Goal: Information Seeking & Learning: Learn about a topic

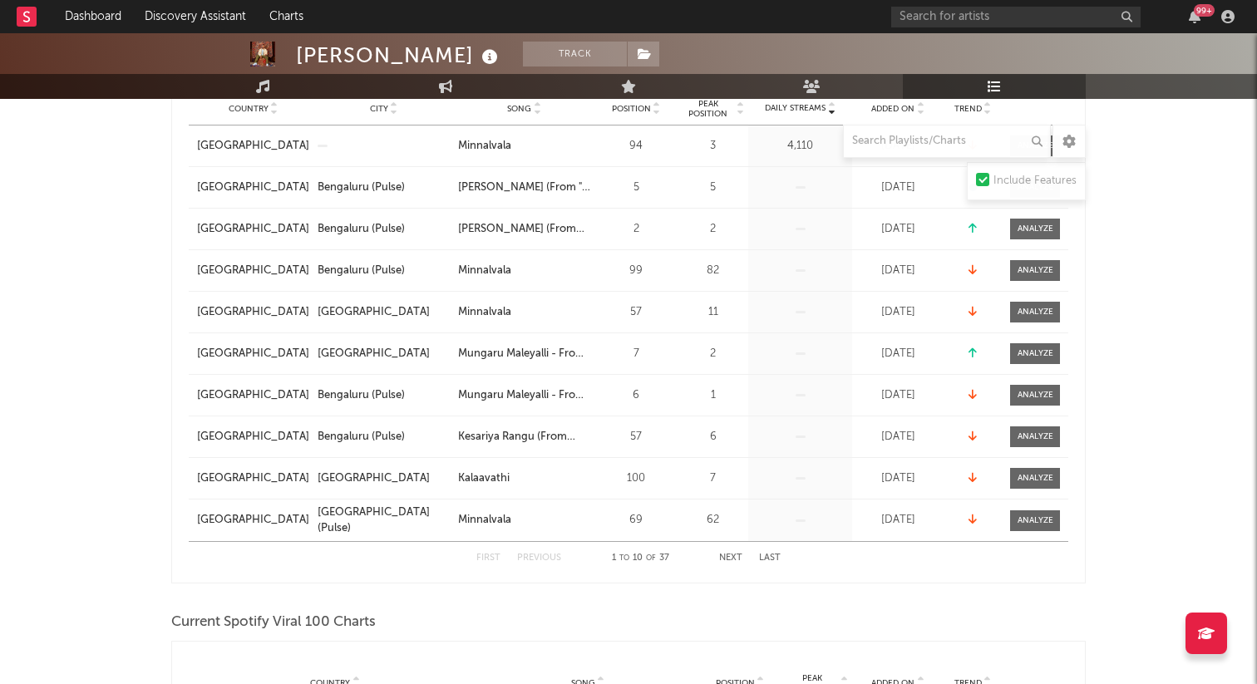
scroll to position [337, 0]
click at [726, 553] on button "Next" at bounding box center [730, 557] width 23 height 9
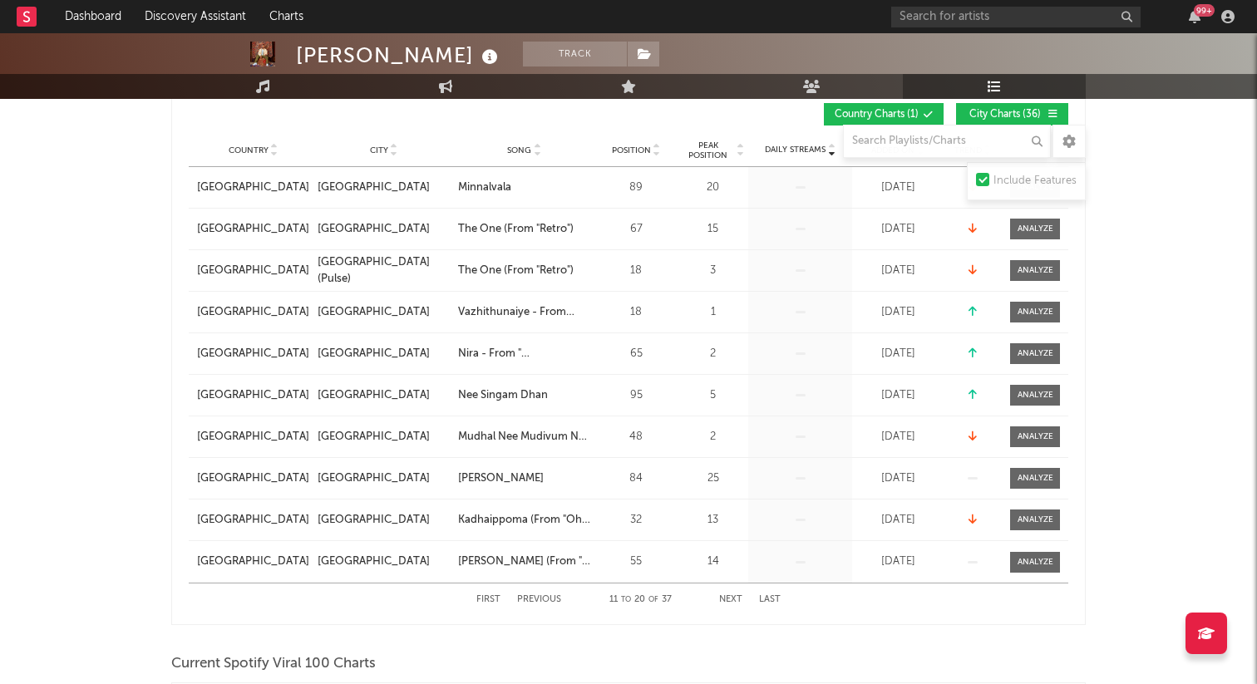
scroll to position [303, 0]
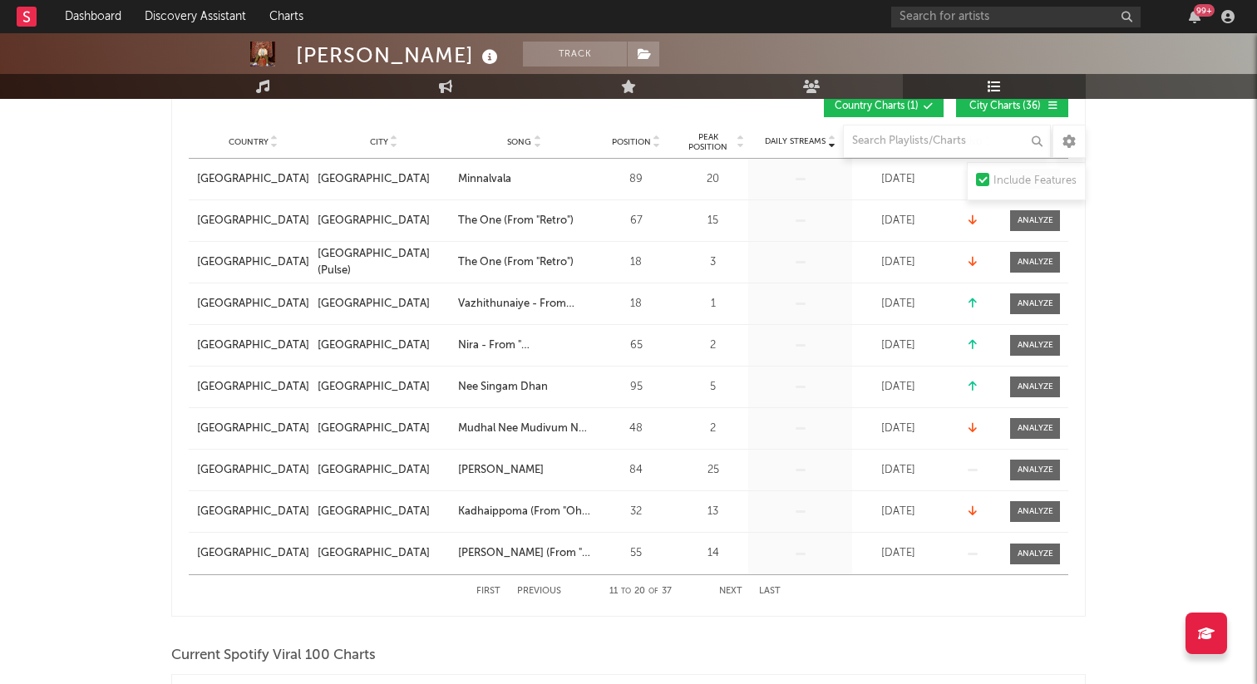
click at [728, 587] on button "Next" at bounding box center [730, 591] width 23 height 9
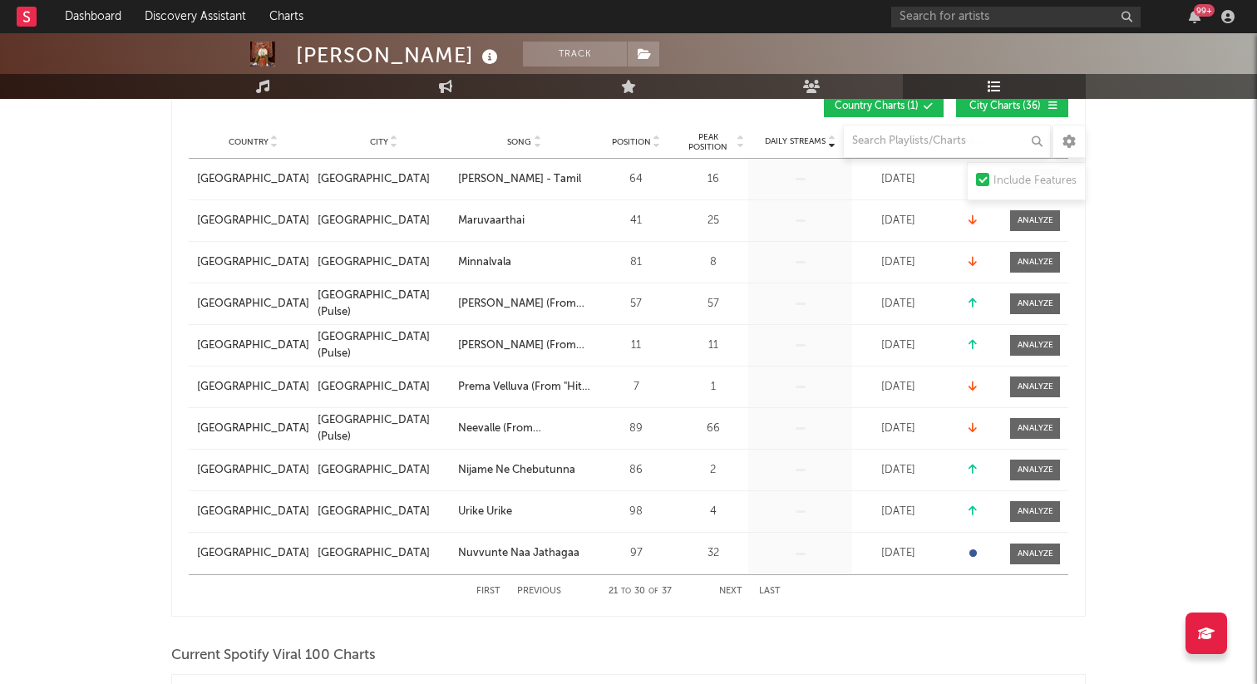
click at [728, 587] on button "Next" at bounding box center [730, 591] width 23 height 9
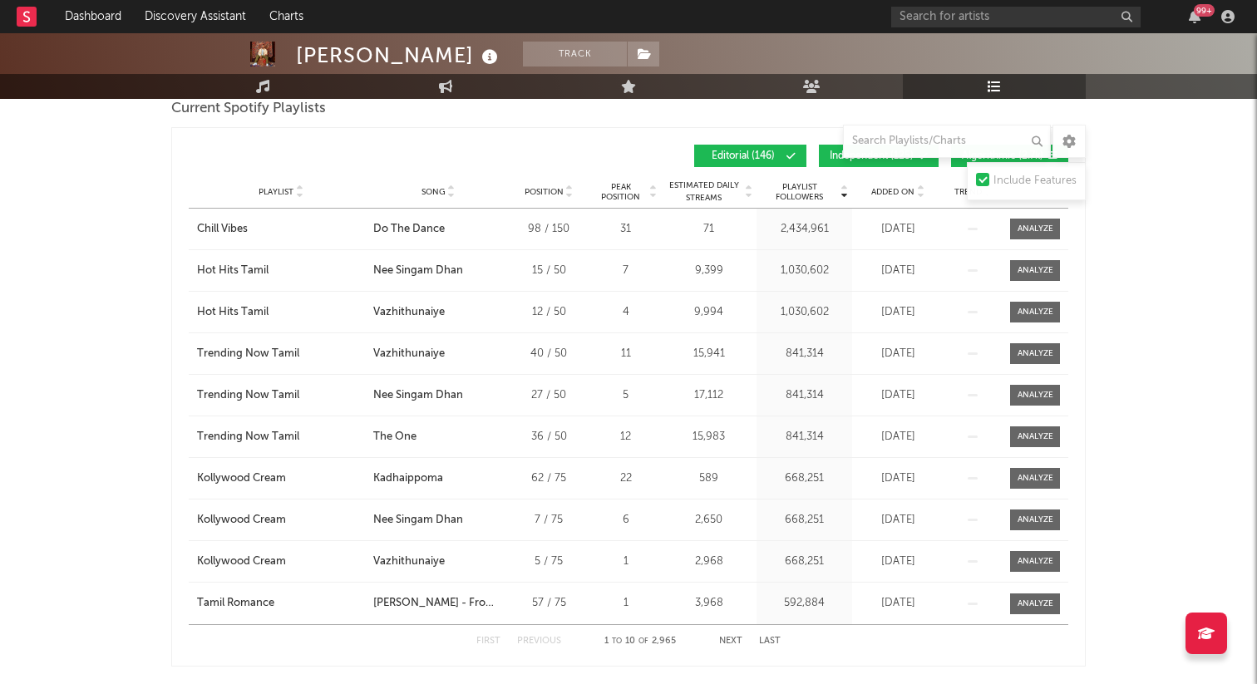
scroll to position [1052, 0]
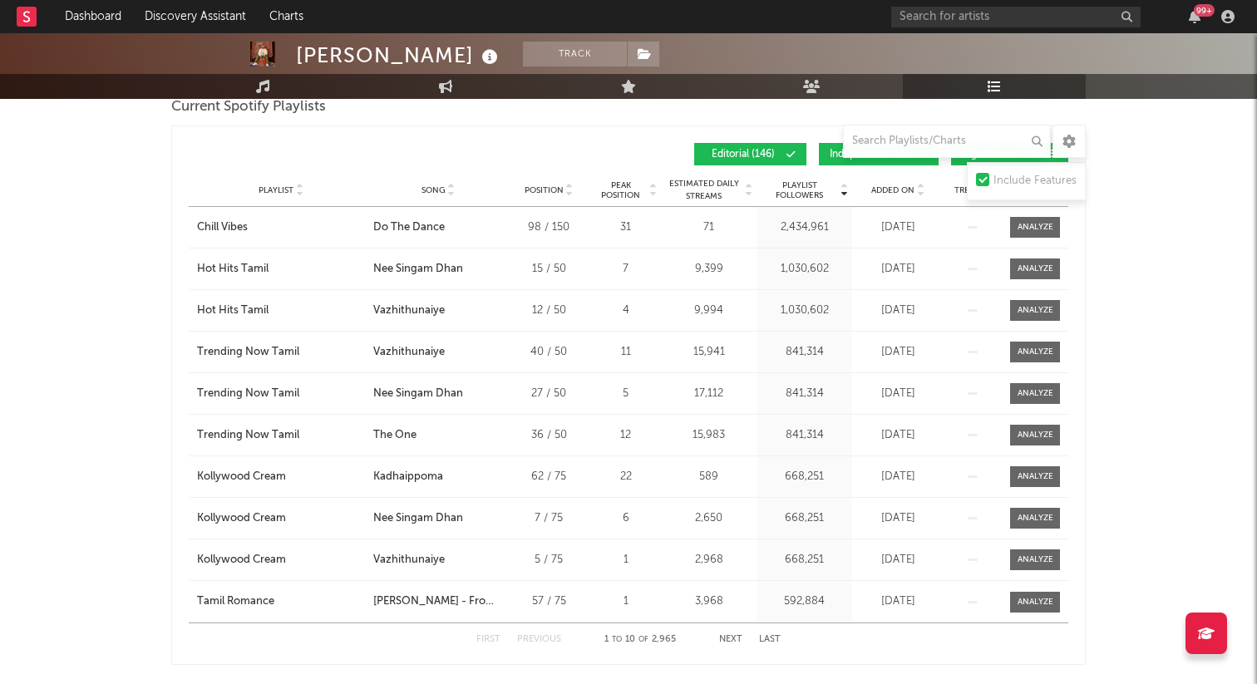
click at [721, 639] on button "Next" at bounding box center [730, 639] width 23 height 9
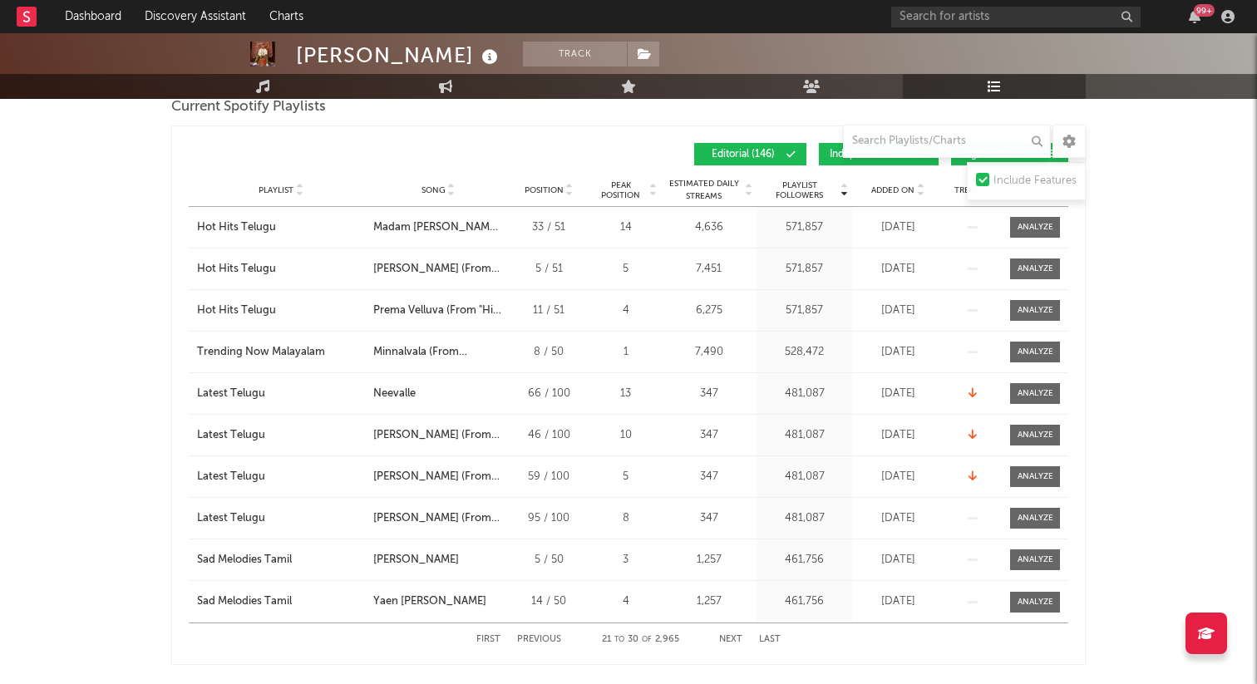
click at [721, 639] on button "Next" at bounding box center [730, 639] width 23 height 9
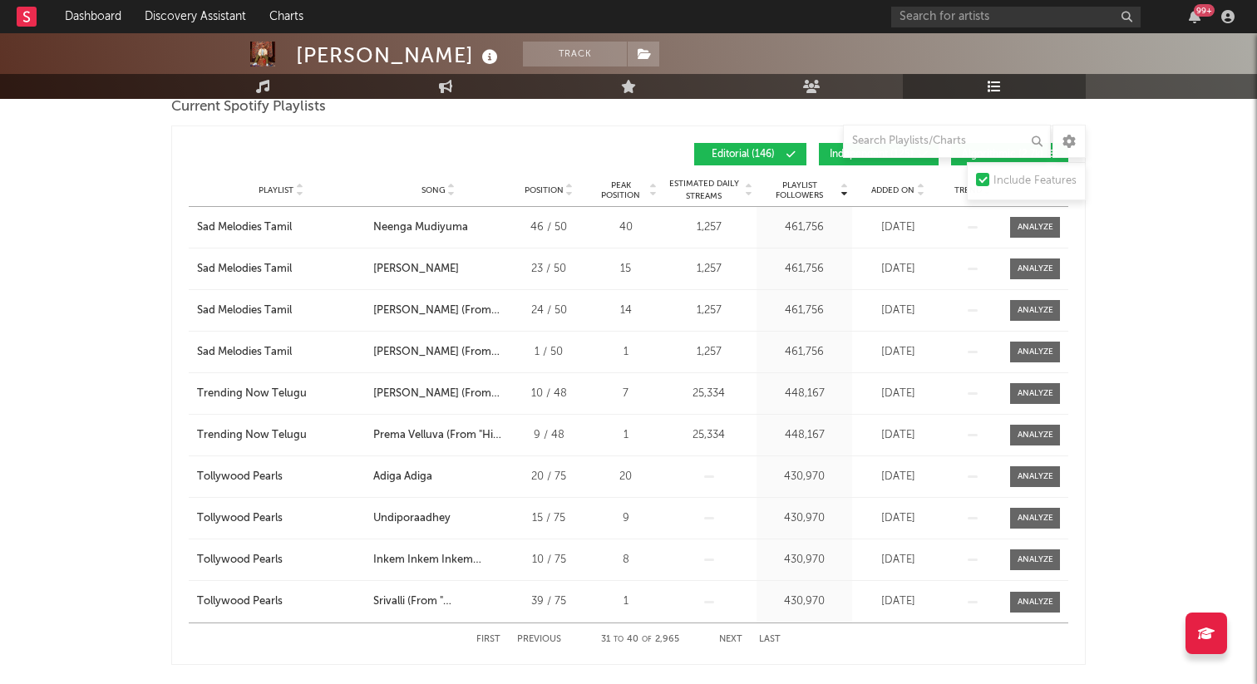
click at [721, 639] on button "Next" at bounding box center [730, 639] width 23 height 9
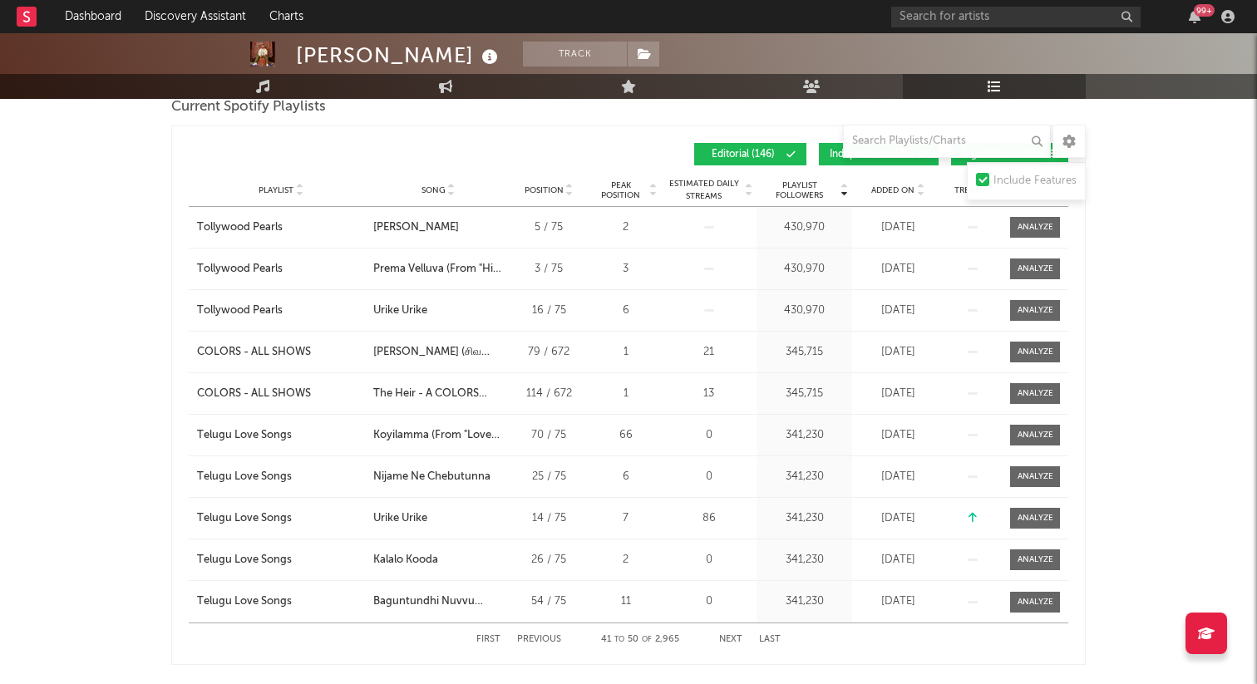
click at [721, 640] on button "Next" at bounding box center [730, 639] width 23 height 9
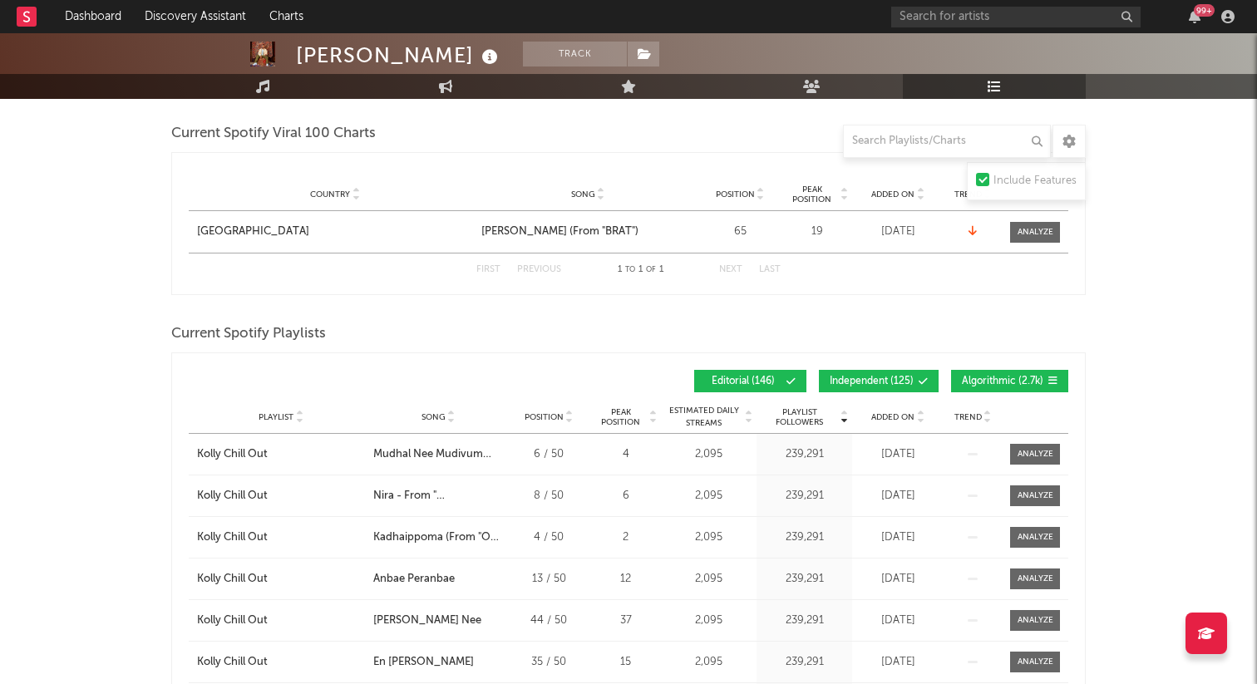
scroll to position [0, 0]
